Goal: Navigation & Orientation: Find specific page/section

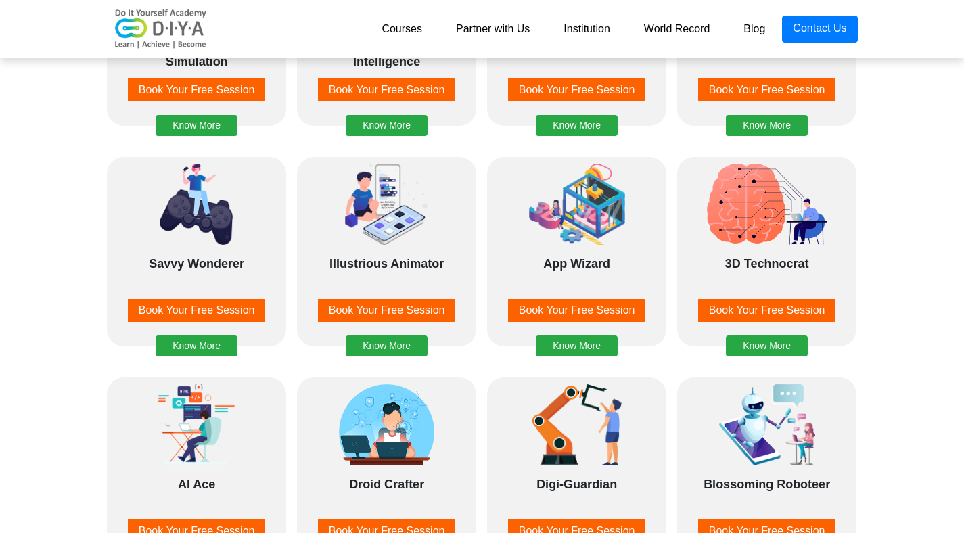
scroll to position [1275, 0]
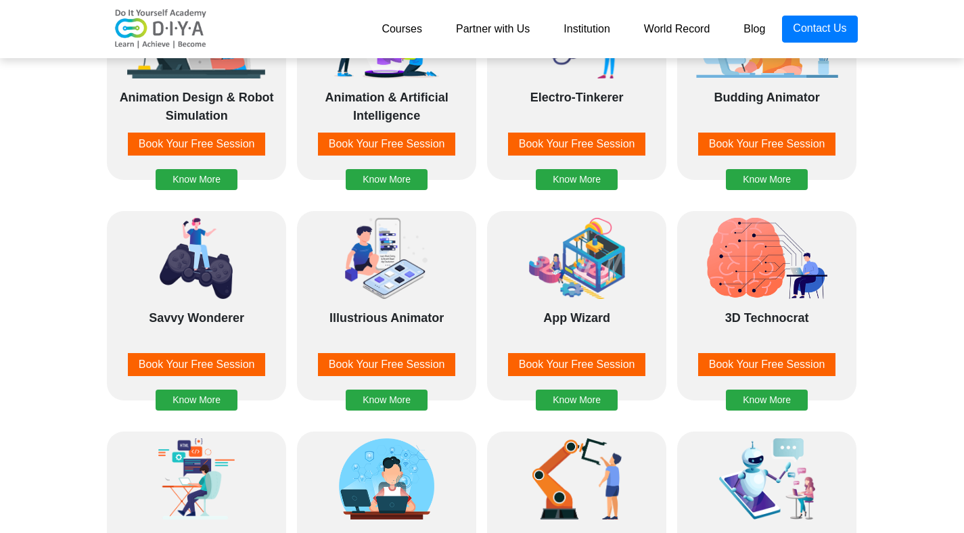
click at [474, 29] on link "Partner with Us" at bounding box center [493, 29] width 108 height 27
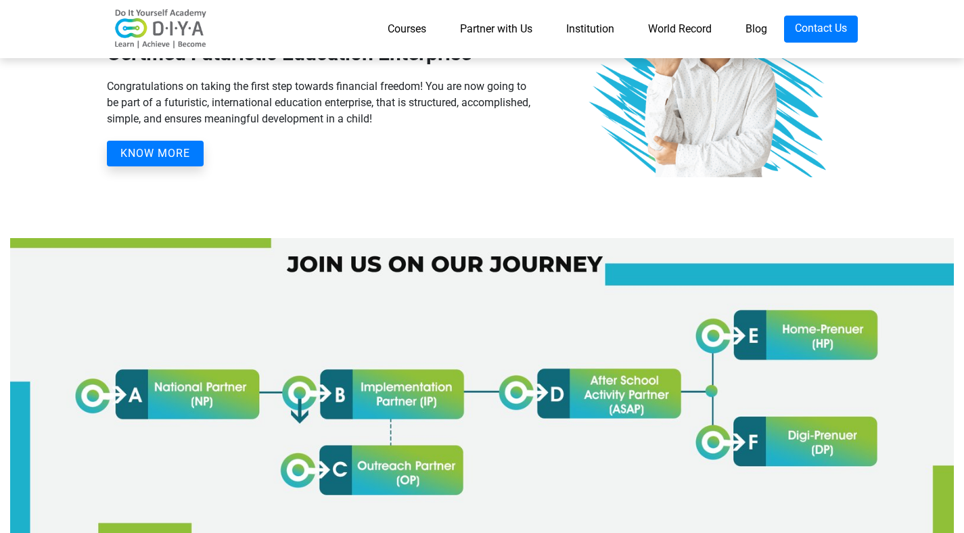
scroll to position [497, 0]
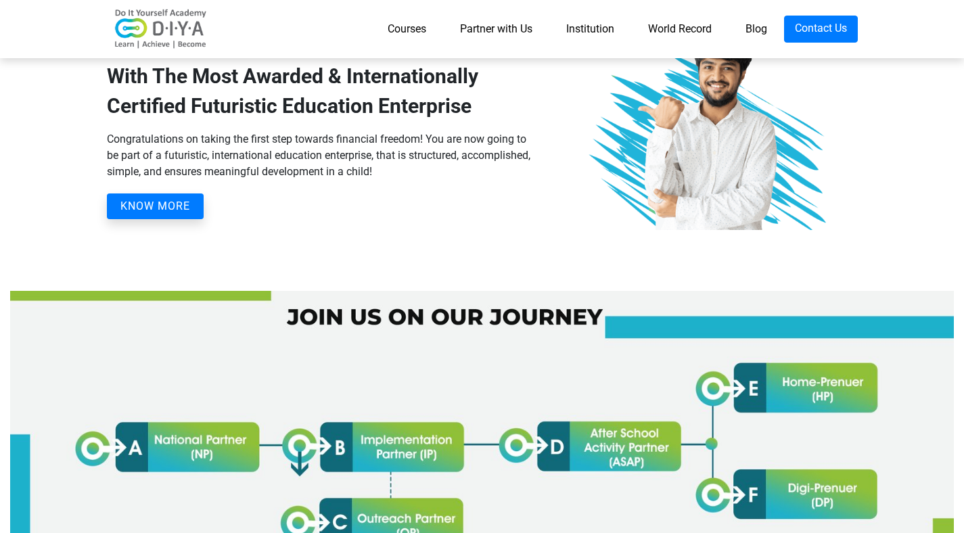
click at [591, 32] on link "Institution" at bounding box center [590, 29] width 82 height 27
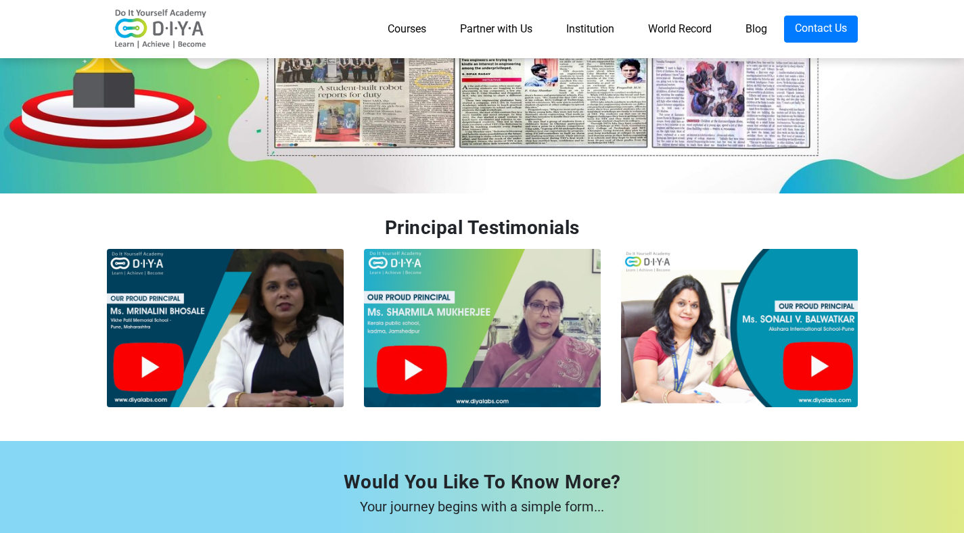
scroll to position [3387, 0]
